Goal: Use online tool/utility: Utilize a website feature to perform a specific function

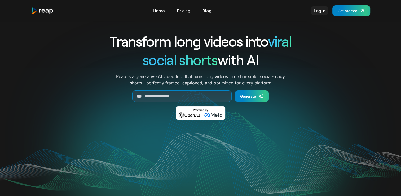
click at [317, 11] on link "Log in" at bounding box center [319, 10] width 17 height 8
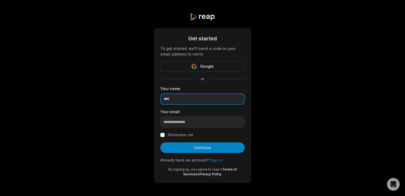
click at [191, 99] on input at bounding box center [202, 98] width 84 height 11
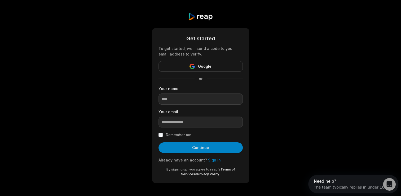
click at [211, 160] on link "Sign in" at bounding box center [214, 159] width 13 height 5
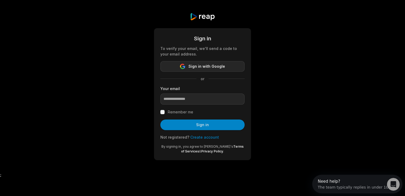
click at [201, 67] on span "Sign in with Google" at bounding box center [207, 66] width 37 height 6
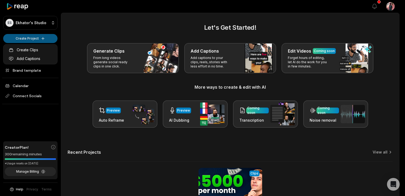
click at [34, 38] on html "[PERSON_NAME] Studio Create Project Home Projects Brand template Calendar Conne…" at bounding box center [202, 98] width 405 height 196
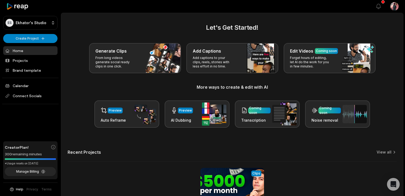
click at [121, 62] on html "[PERSON_NAME] Studio Create Project Home Projects Brand template Calendar Conne…" at bounding box center [202, 98] width 405 height 196
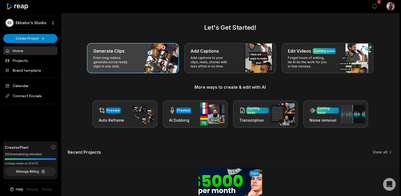
click at [135, 66] on div "Generate Clips From long videos generate social ready clips in one click." at bounding box center [133, 58] width 92 height 30
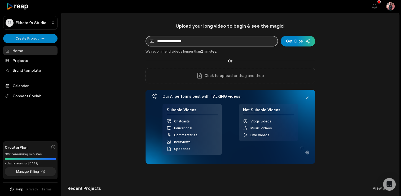
click at [200, 42] on input at bounding box center [212, 41] width 133 height 11
paste input "**********"
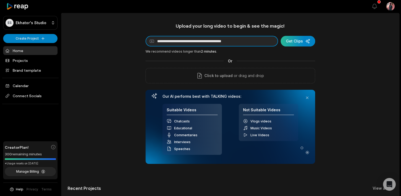
type input "**********"
click at [294, 42] on div "submit" at bounding box center [298, 41] width 34 height 11
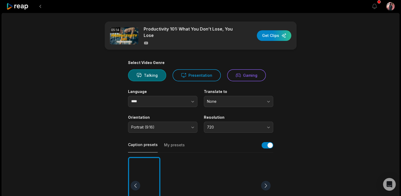
click at [307, 64] on main "05:14 Productivity 101: What You Don’t Lose, You Lose Get Clips Select Video Ge…" at bounding box center [200, 183] width 257 height 325
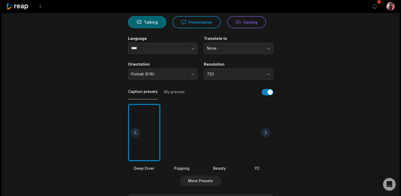
scroll to position [64, 0]
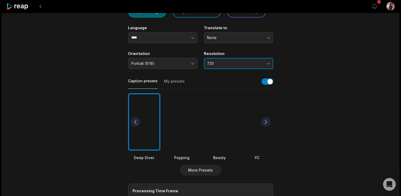
click at [269, 63] on button "720" at bounding box center [238, 63] width 69 height 11
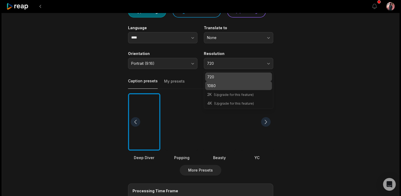
click at [242, 86] on p "1080" at bounding box center [238, 86] width 63 height 6
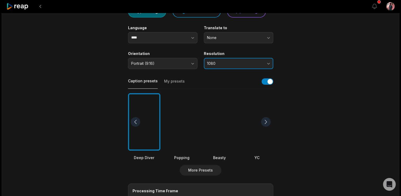
click at [266, 65] on button "1080" at bounding box center [238, 63] width 69 height 11
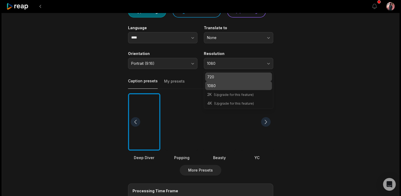
click at [244, 78] on p "720" at bounding box center [238, 77] width 63 height 6
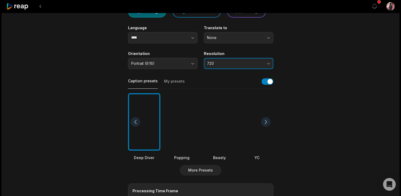
click at [270, 63] on button "720" at bounding box center [238, 63] width 69 height 11
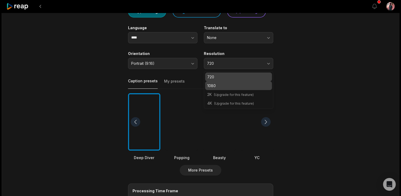
click at [251, 86] on p "1080" at bounding box center [238, 86] width 63 height 6
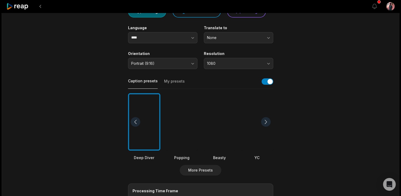
click at [217, 116] on div at bounding box center [219, 122] width 32 height 58
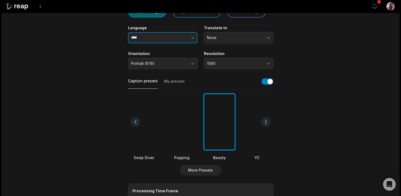
click at [191, 39] on icon "button" at bounding box center [192, 37] width 5 height 5
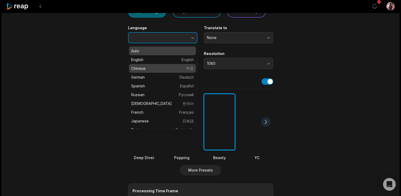
type input "*******"
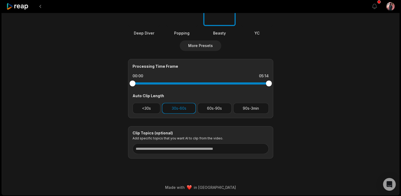
scroll to position [188, 0]
click at [149, 106] on button "<30s" at bounding box center [147, 107] width 28 height 11
click at [391, 184] on icon "Open Intercom Messenger" at bounding box center [389, 184] width 6 height 7
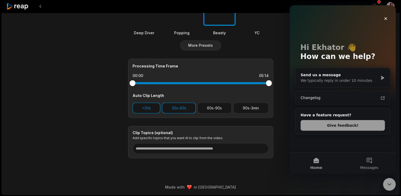
scroll to position [0, 0]
click at [385, 17] on icon "Close" at bounding box center [386, 18] width 4 height 4
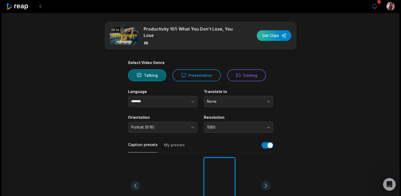
click at [269, 36] on div "button" at bounding box center [274, 35] width 34 height 11
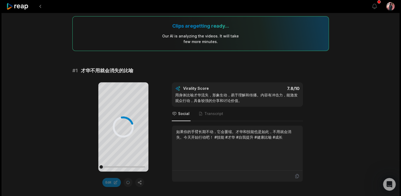
scroll to position [42, 0]
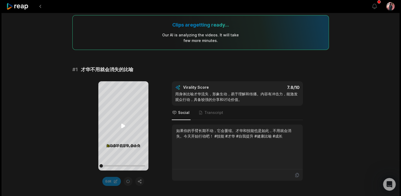
click at [122, 126] on icon at bounding box center [123, 125] width 4 height 5
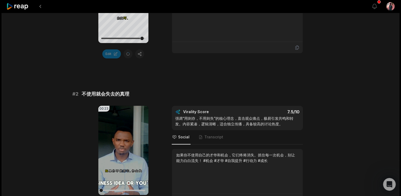
scroll to position [180, 0]
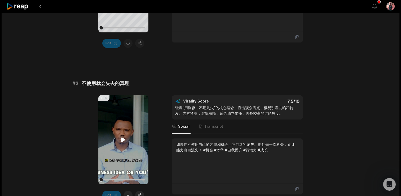
click at [122, 140] on icon at bounding box center [123, 139] width 4 height 5
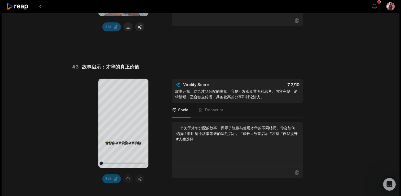
scroll to position [350, 0]
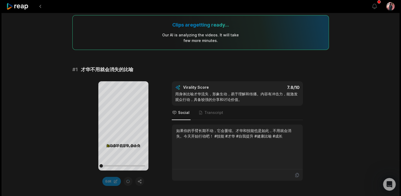
scroll to position [53, 0]
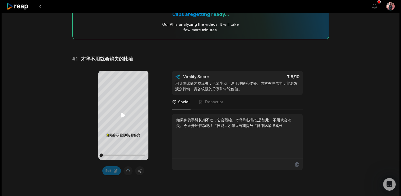
click at [122, 115] on icon at bounding box center [123, 115] width 4 height 5
click at [41, 5] on button at bounding box center [41, 7] width 10 height 10
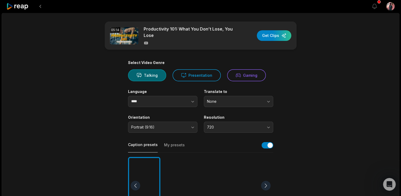
click at [340, 122] on div "05:14 Productivity 101: What You Don’t Lose, You Lose Get Clips Select Video Ge…" at bounding box center [201, 198] width 398 height 370
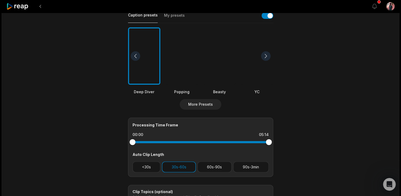
scroll to position [138, 0]
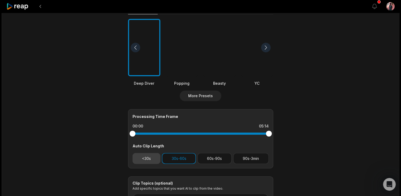
click at [141, 157] on button "<30s" at bounding box center [147, 158] width 28 height 11
click at [283, 154] on main "05:14 Productivity 101: What You Don’t Lose, You Lose Get Clips Select Video Ge…" at bounding box center [200, 46] width 257 height 325
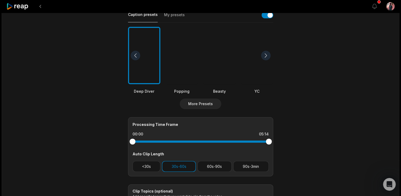
scroll to position [125, 0]
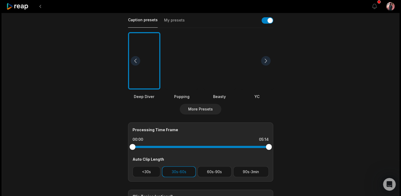
click at [178, 64] on div at bounding box center [182, 61] width 32 height 58
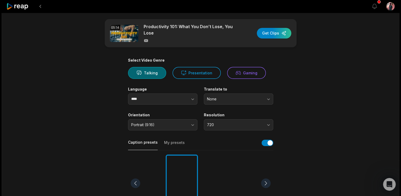
scroll to position [0, 0]
